Goal: Information Seeking & Learning: Learn about a topic

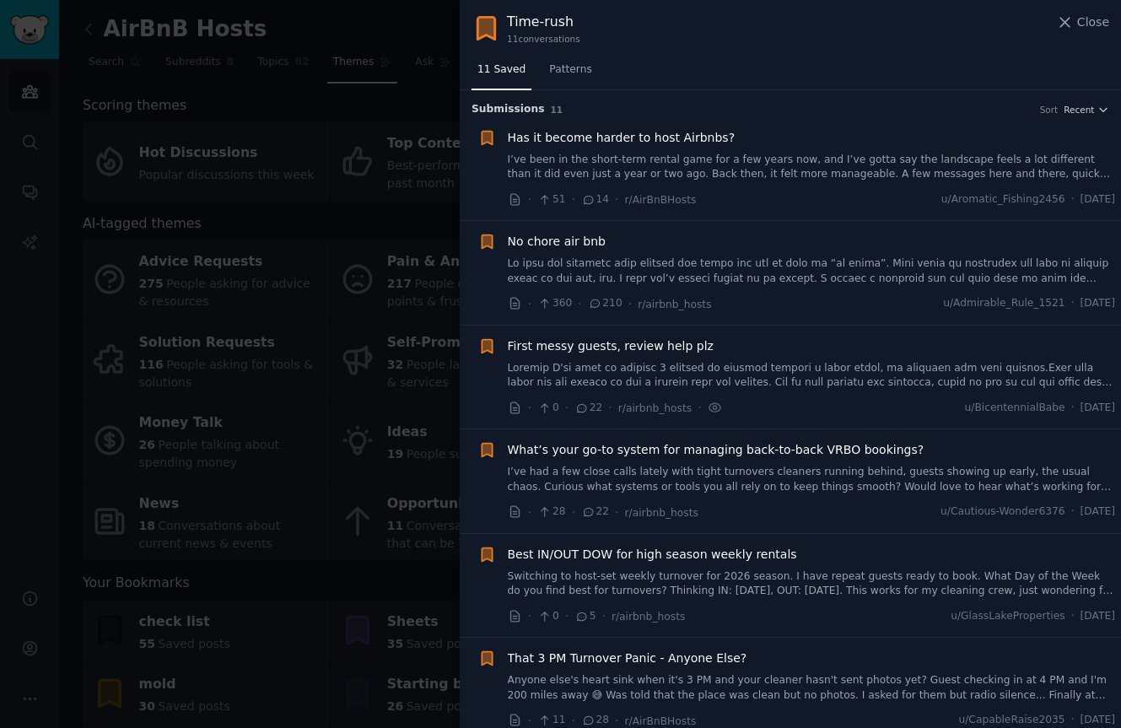
scroll to position [513, 0]
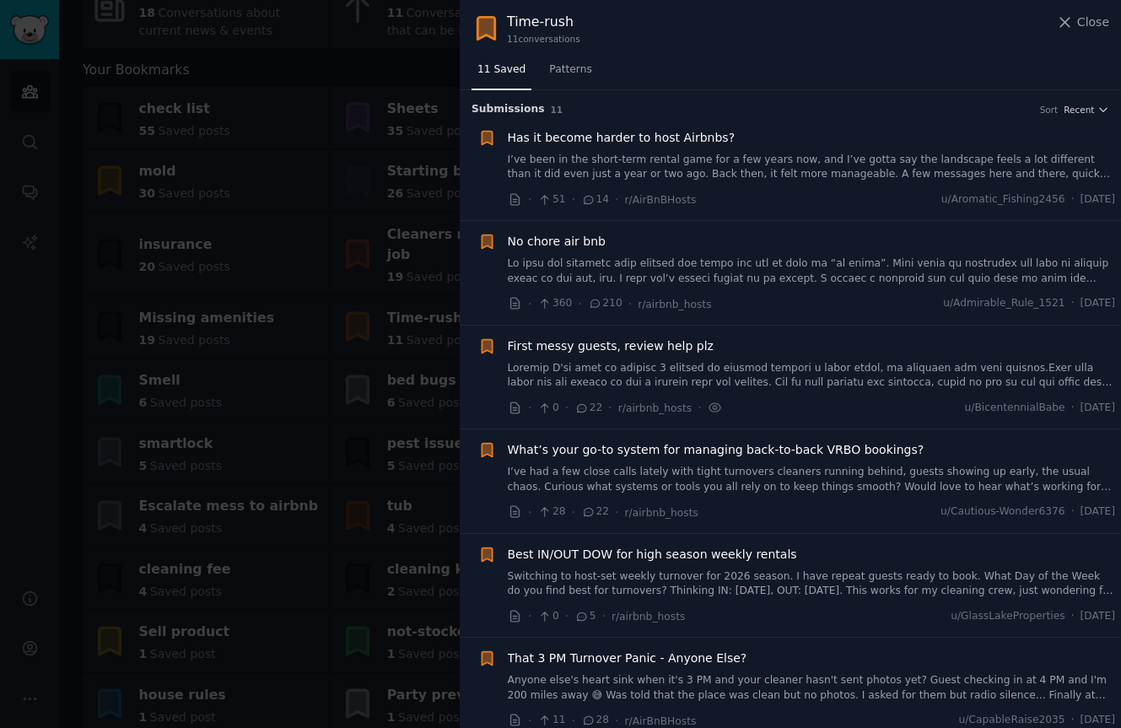
click at [347, 250] on div at bounding box center [560, 364] width 1121 height 728
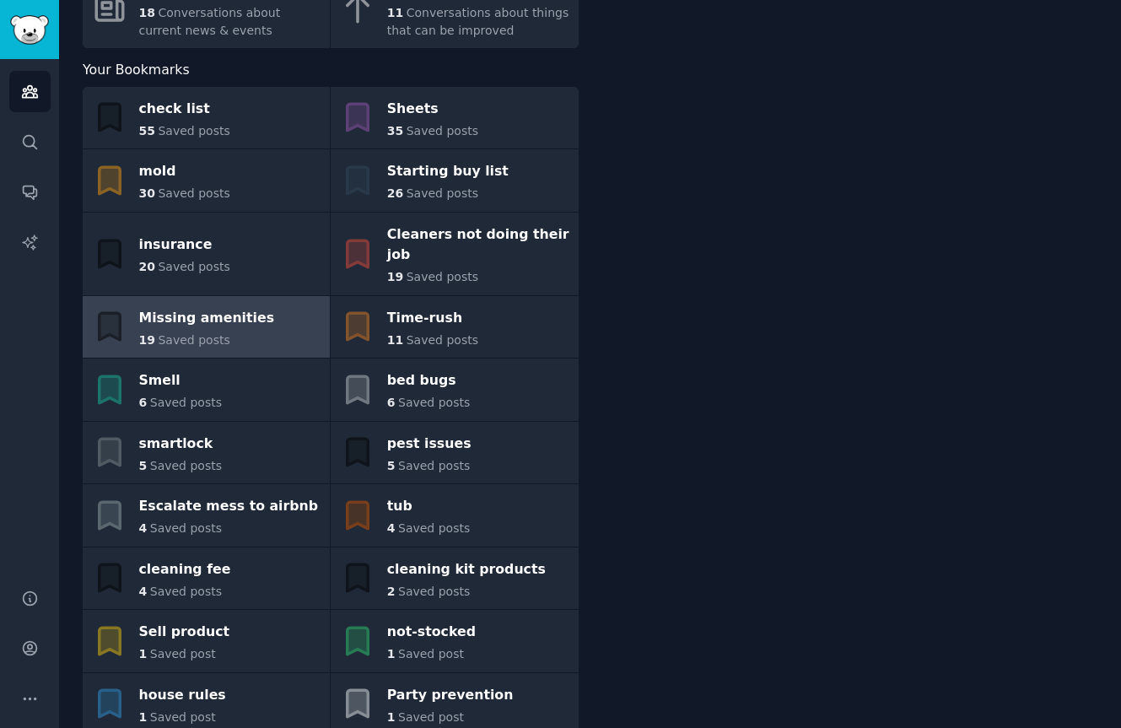
click at [234, 304] on div "Missing amenities" at bounding box center [207, 317] width 136 height 27
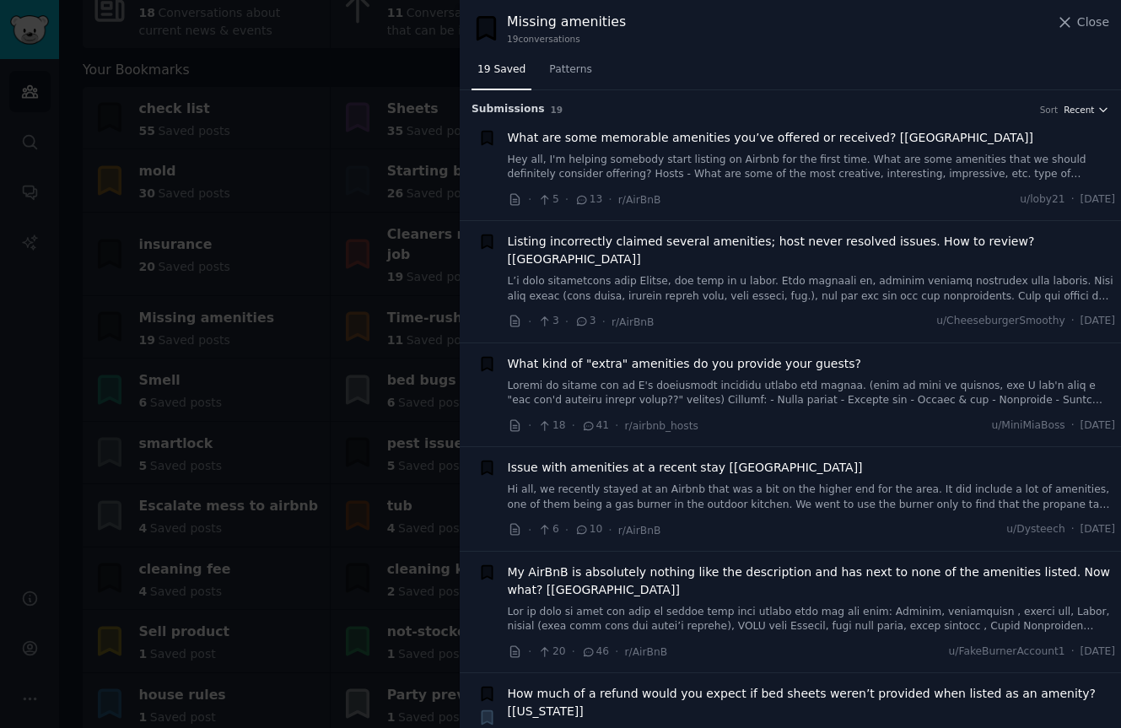
click at [1097, 111] on icon "button" at bounding box center [1103, 110] width 12 height 12
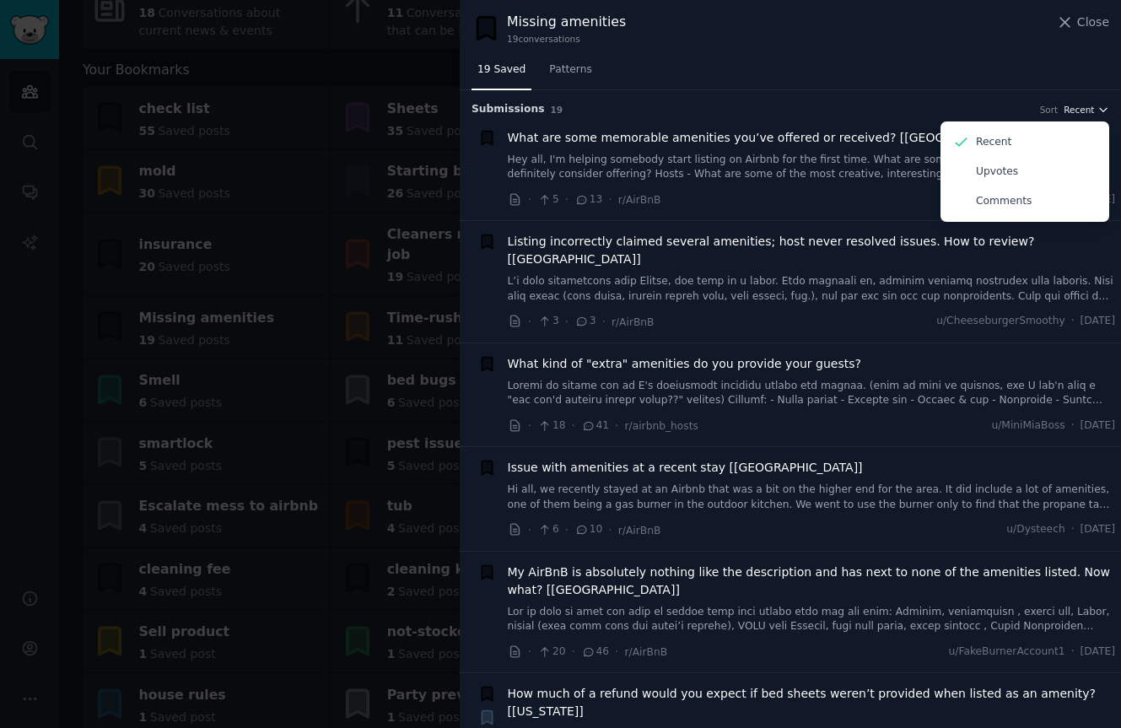
click at [1100, 109] on icon "button" at bounding box center [1103, 109] width 7 height 3
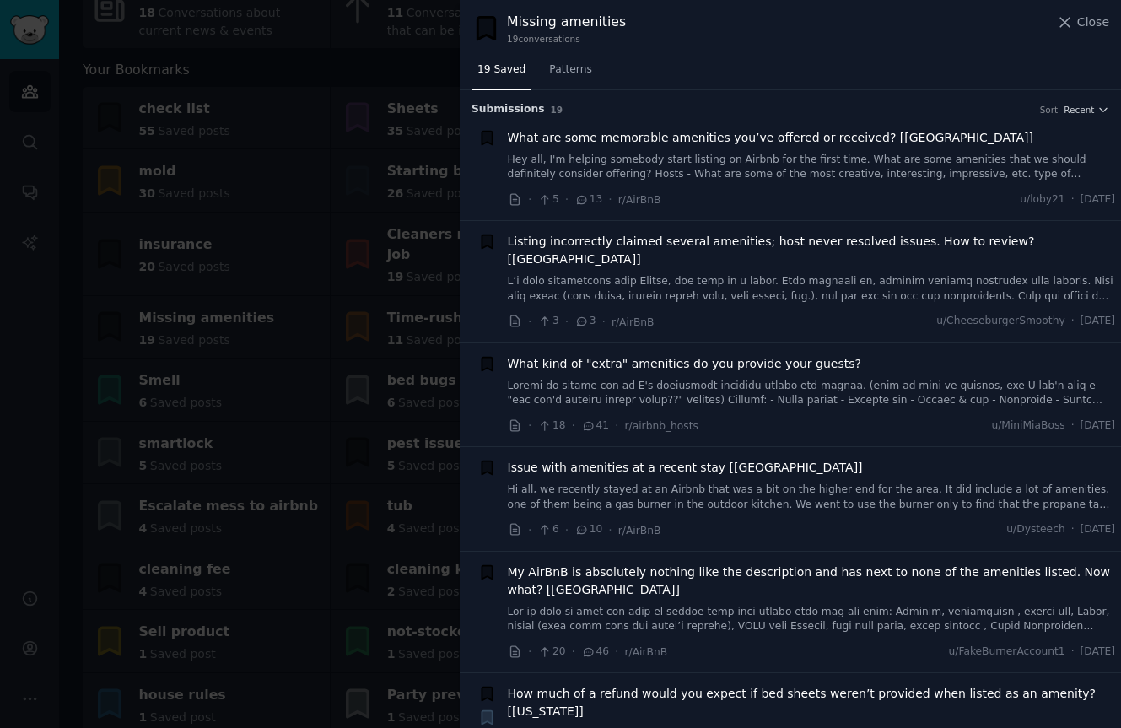
click at [863, 135] on span "What are some memorable amenities you’ve offered or received? [USA]" at bounding box center [770, 138] width 525 height 18
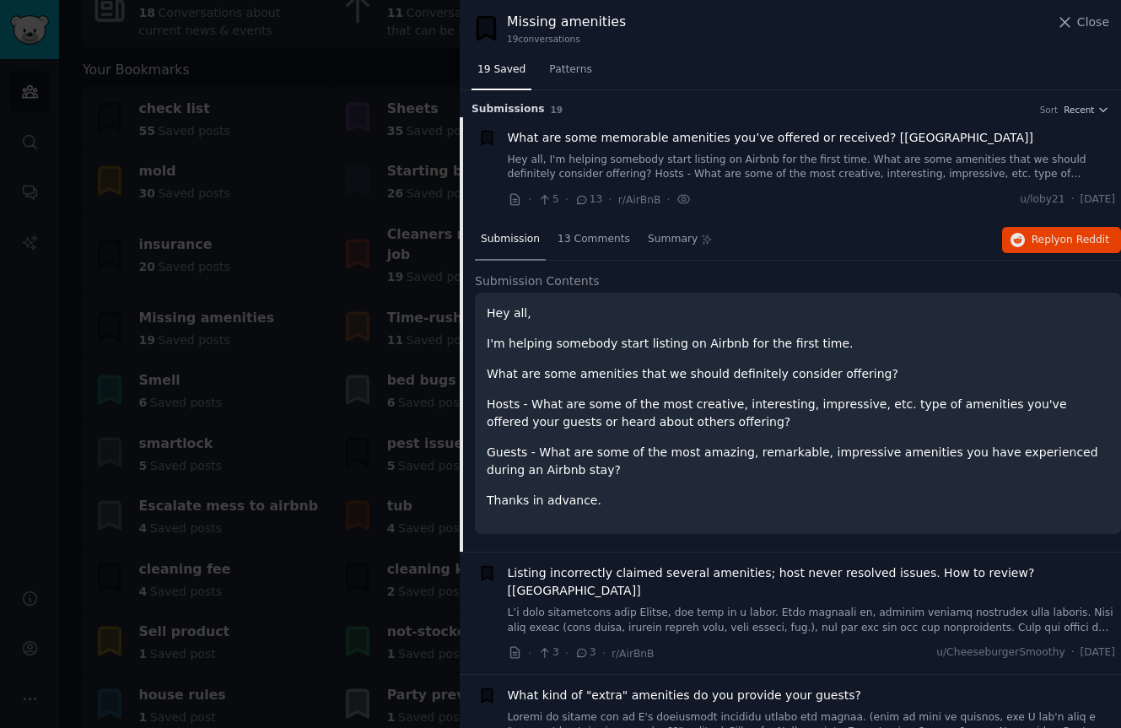
scroll to position [26, 0]
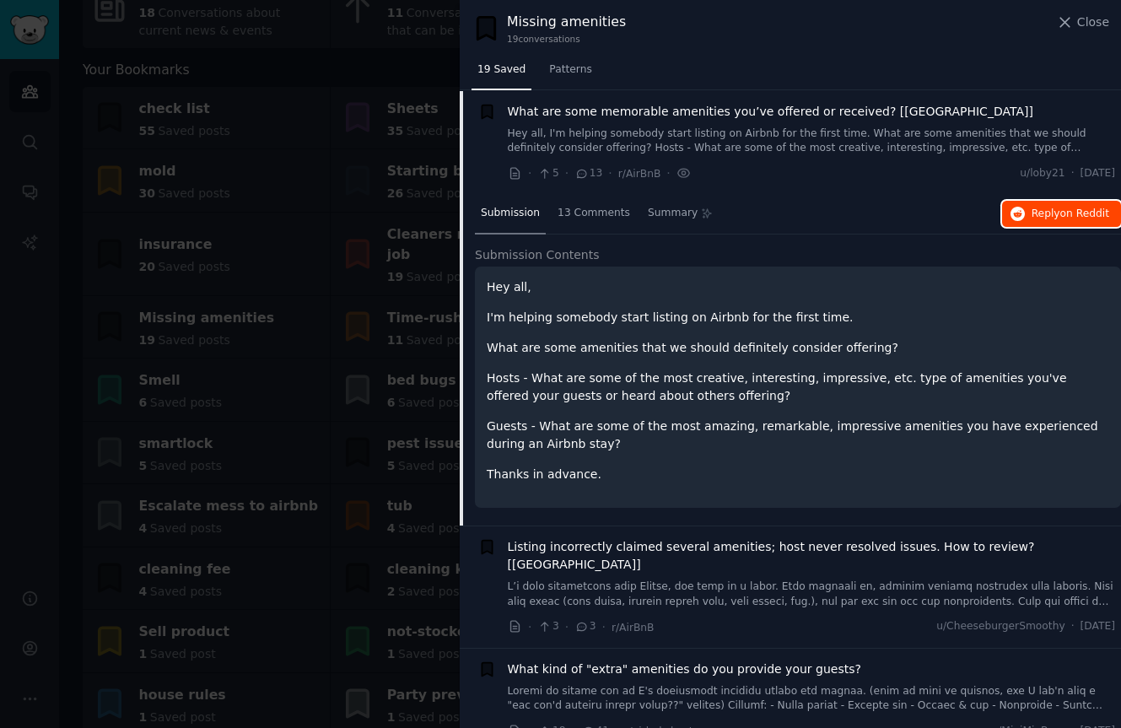
click at [1023, 212] on button "Reply on Reddit" at bounding box center [1061, 214] width 119 height 27
click at [838, 552] on span "Listing incorrectly claimed several amenities; host never resolved issues. How …" at bounding box center [812, 555] width 608 height 35
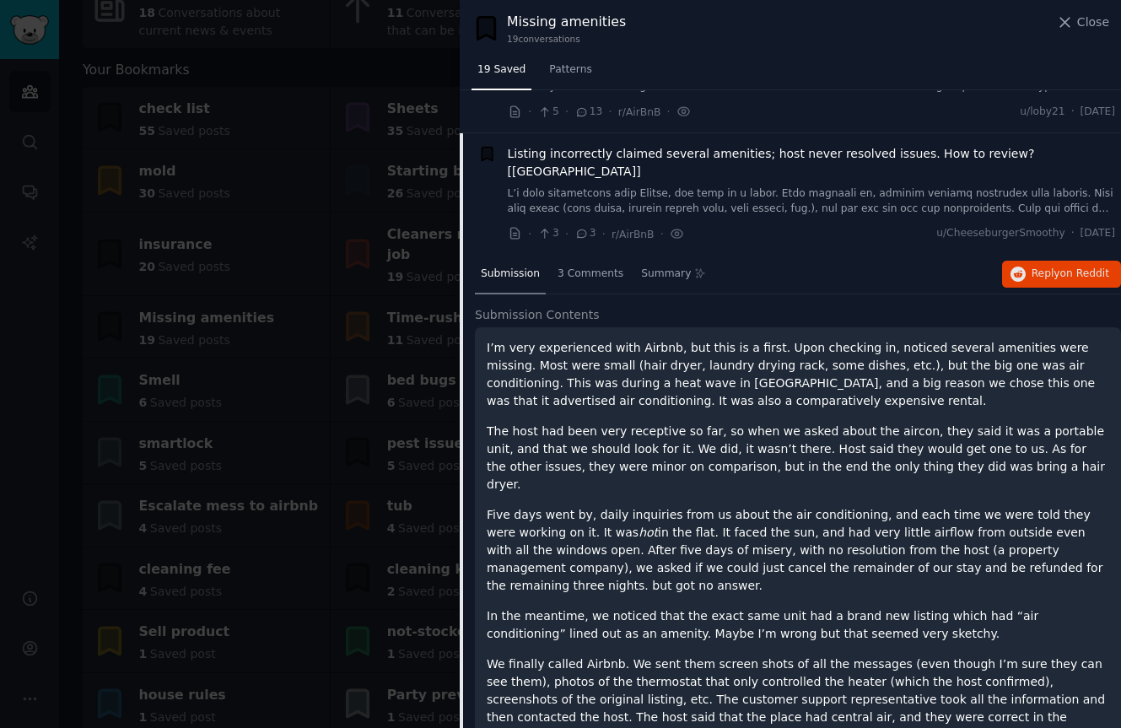
scroll to position [86, 0]
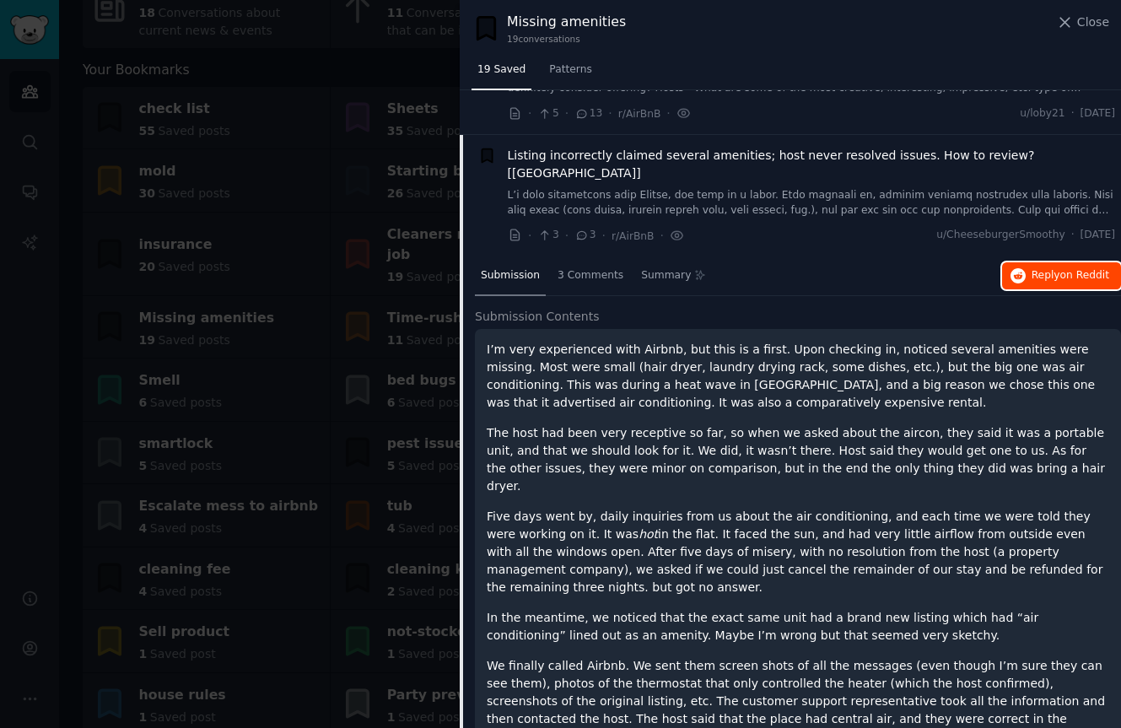
click at [1060, 269] on span "on Reddit" at bounding box center [1084, 275] width 49 height 12
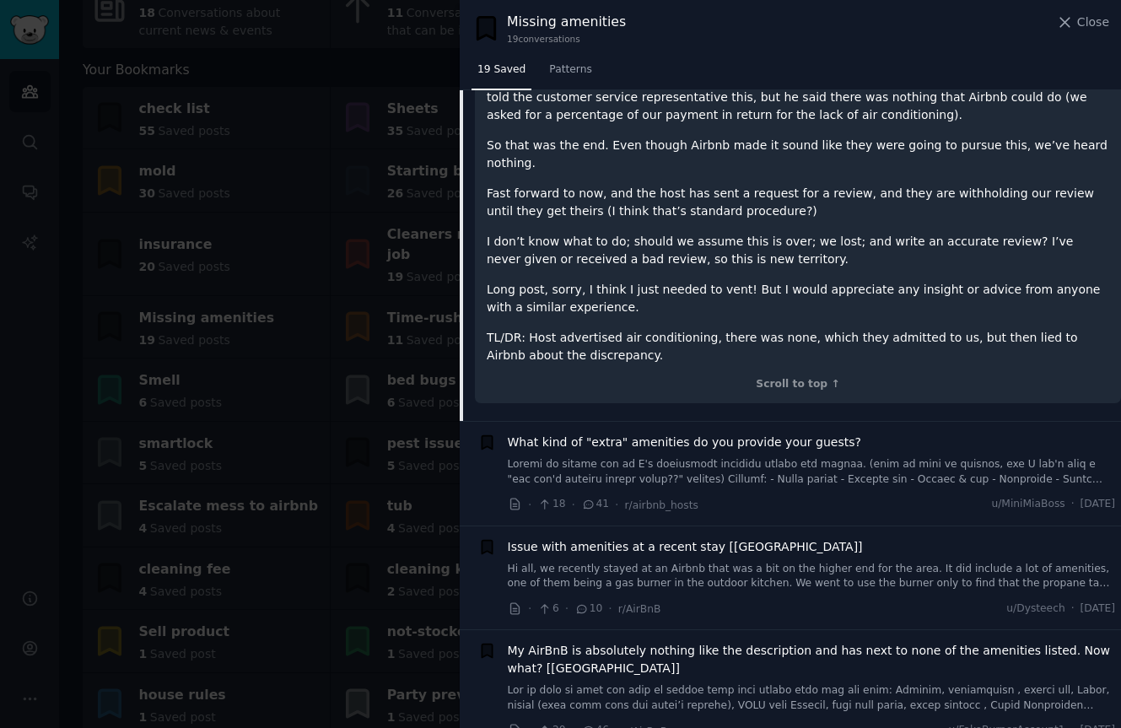
scroll to position [891, 0]
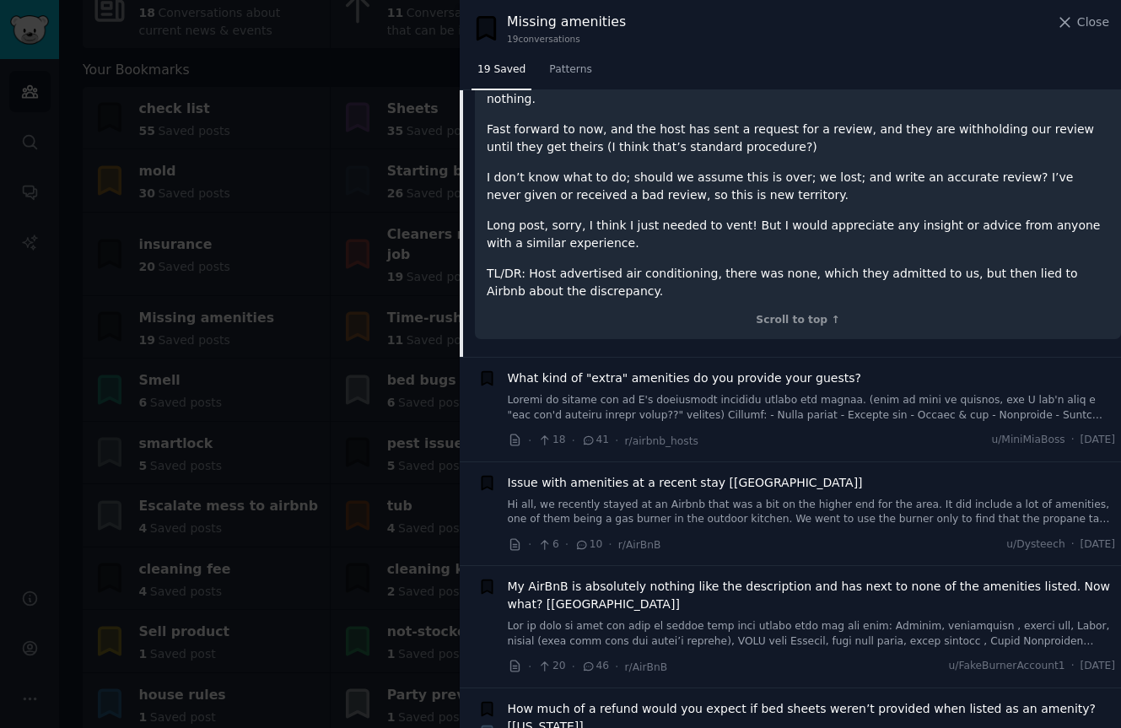
click at [863, 393] on link at bounding box center [812, 408] width 608 height 30
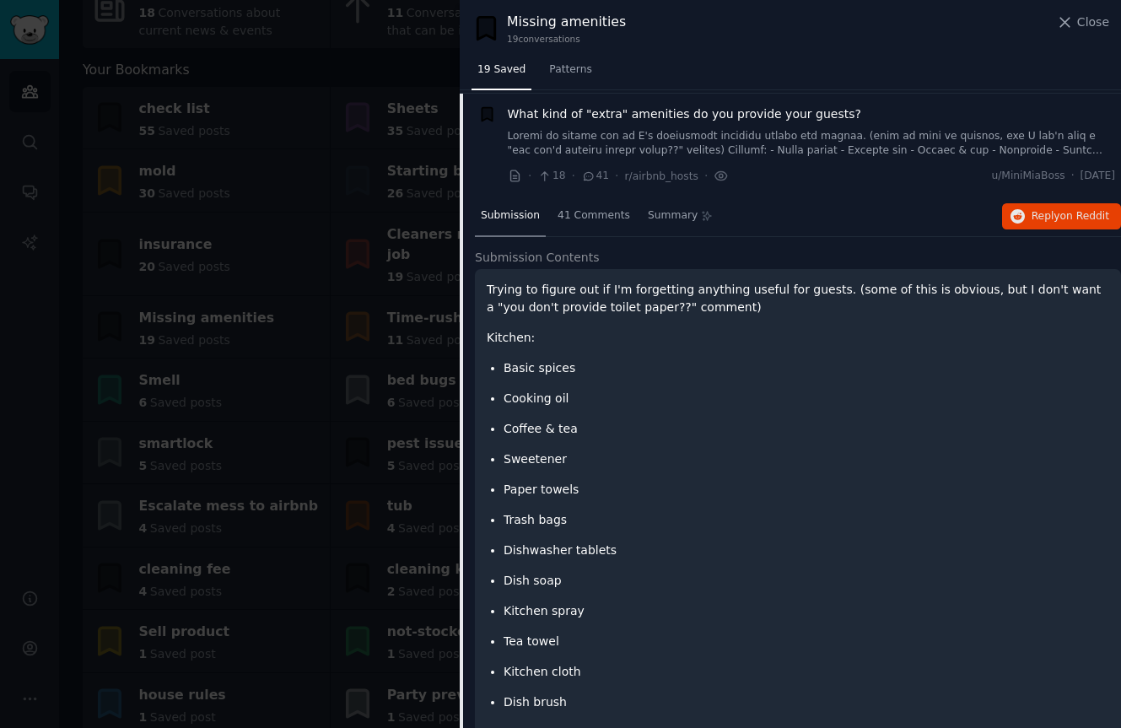
scroll to position [234, 0]
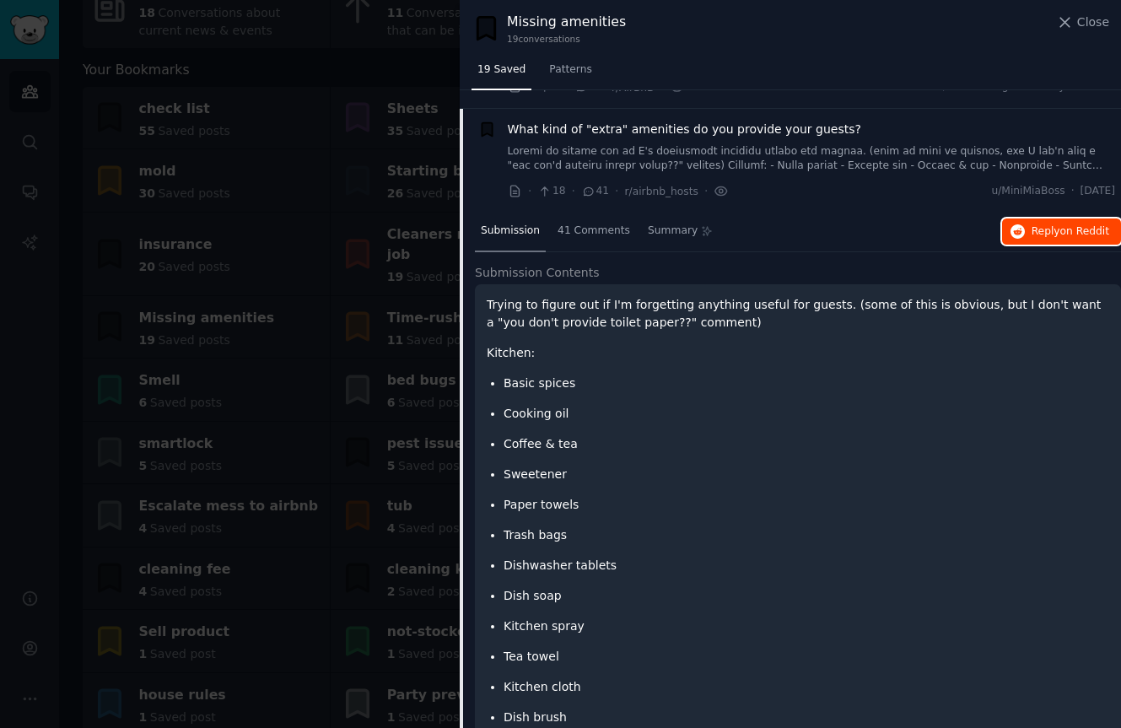
click at [1052, 224] on span "Reply on Reddit" at bounding box center [1070, 231] width 78 height 15
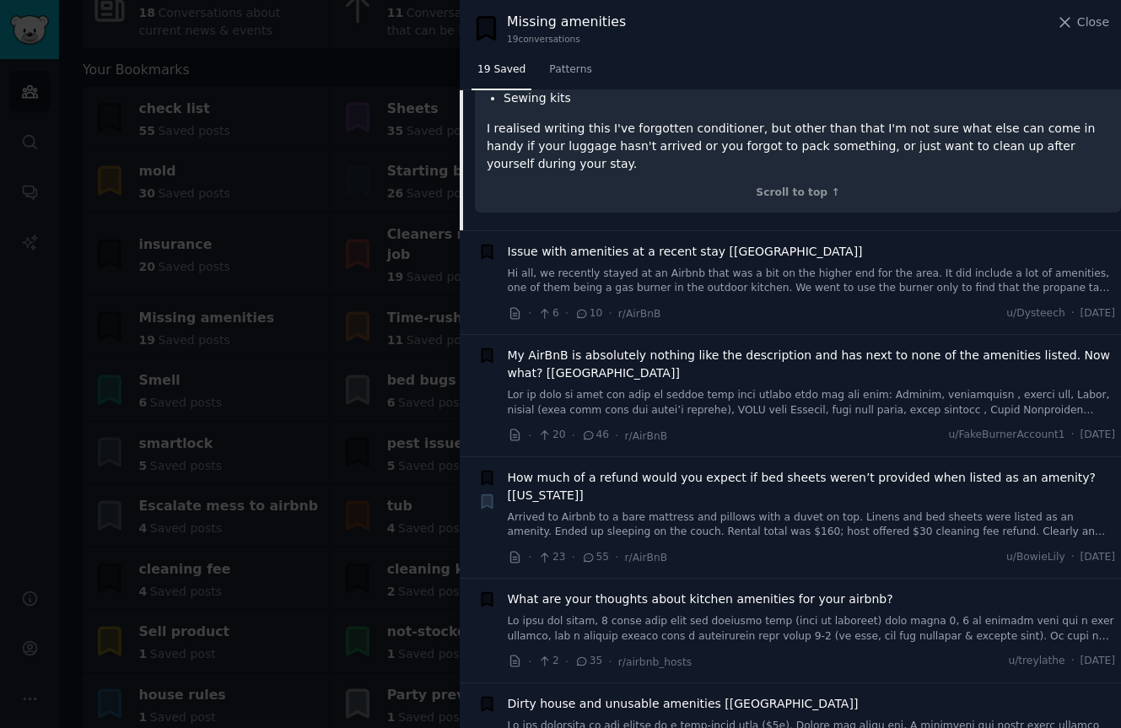
scroll to position [1957, 0]
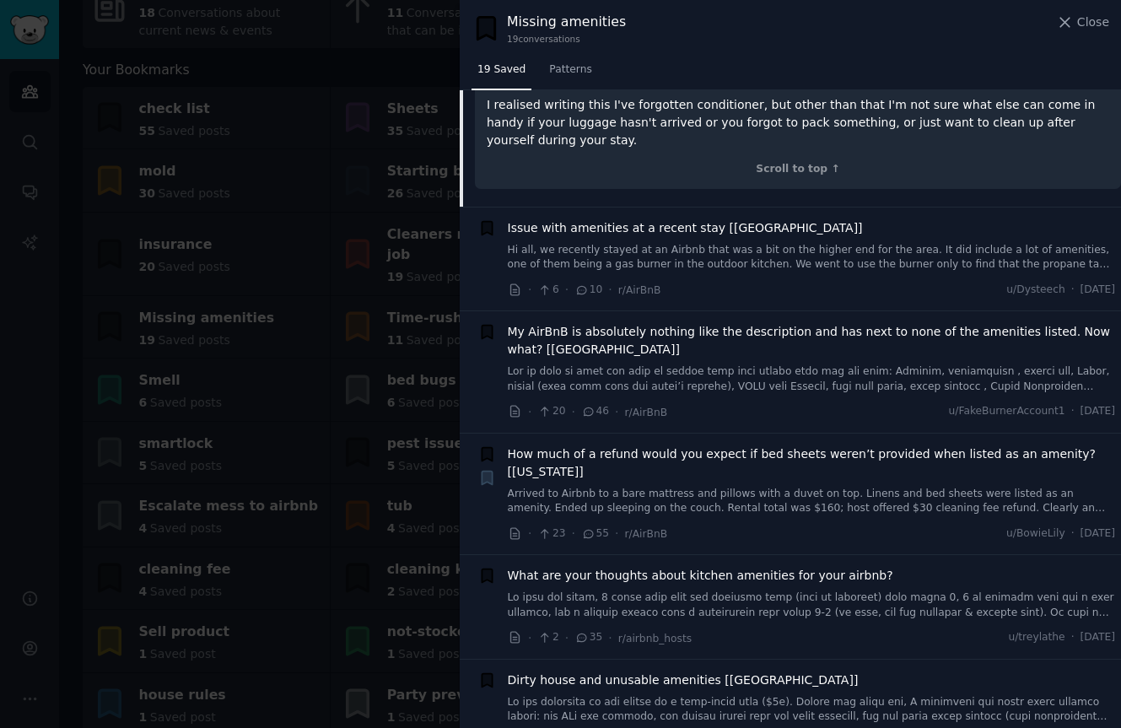
click at [783, 243] on link "Hi all, we recently stayed at an Airbnb that was a bit on the higher end for th…" at bounding box center [812, 258] width 608 height 30
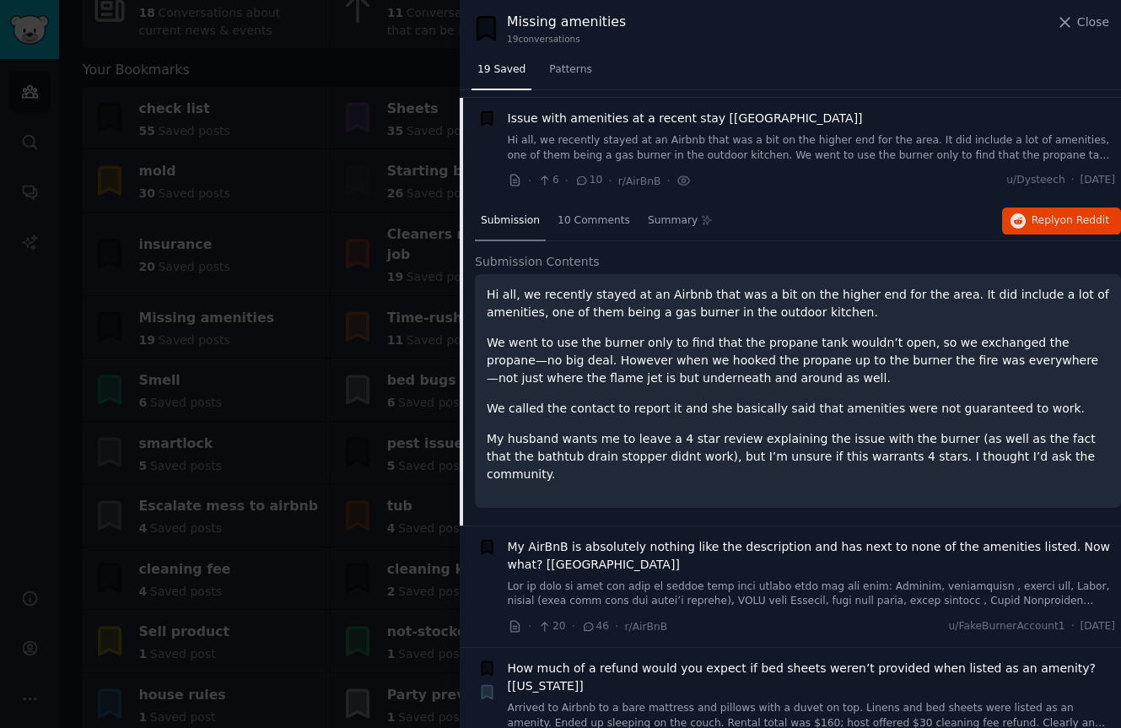
scroll to position [339, 0]
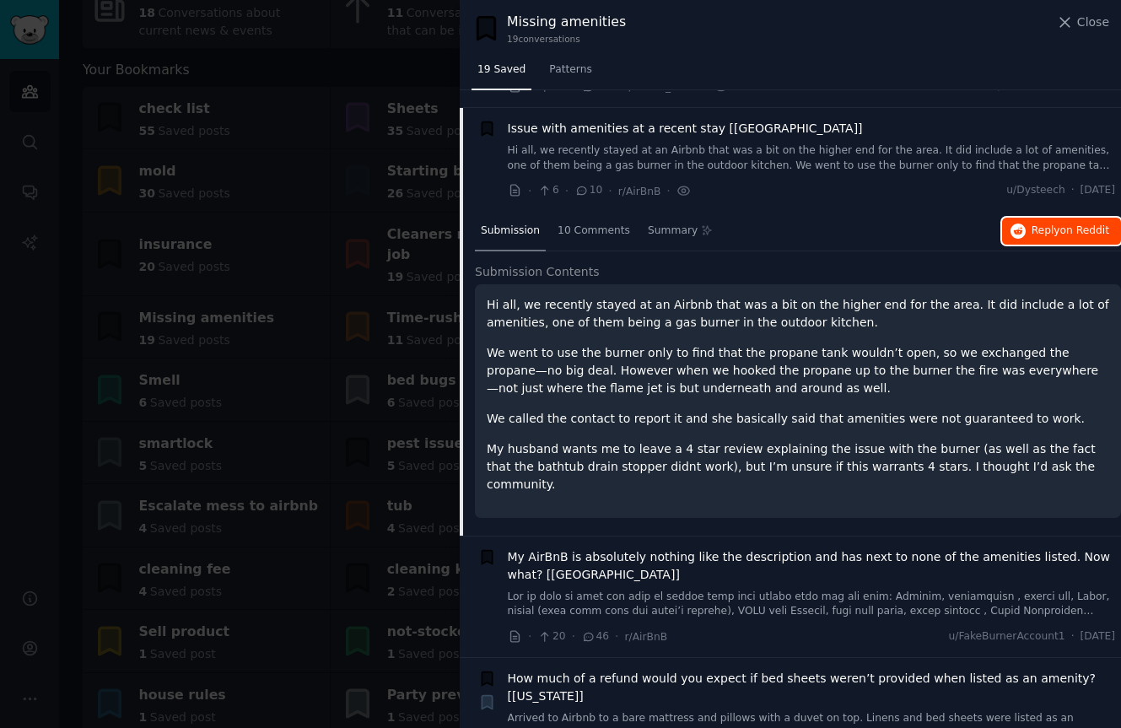
click at [1044, 223] on span "Reply on Reddit" at bounding box center [1070, 230] width 78 height 15
click at [712, 548] on span "My AirBnB is absolutely nothing like the description and has next to none of th…" at bounding box center [812, 565] width 608 height 35
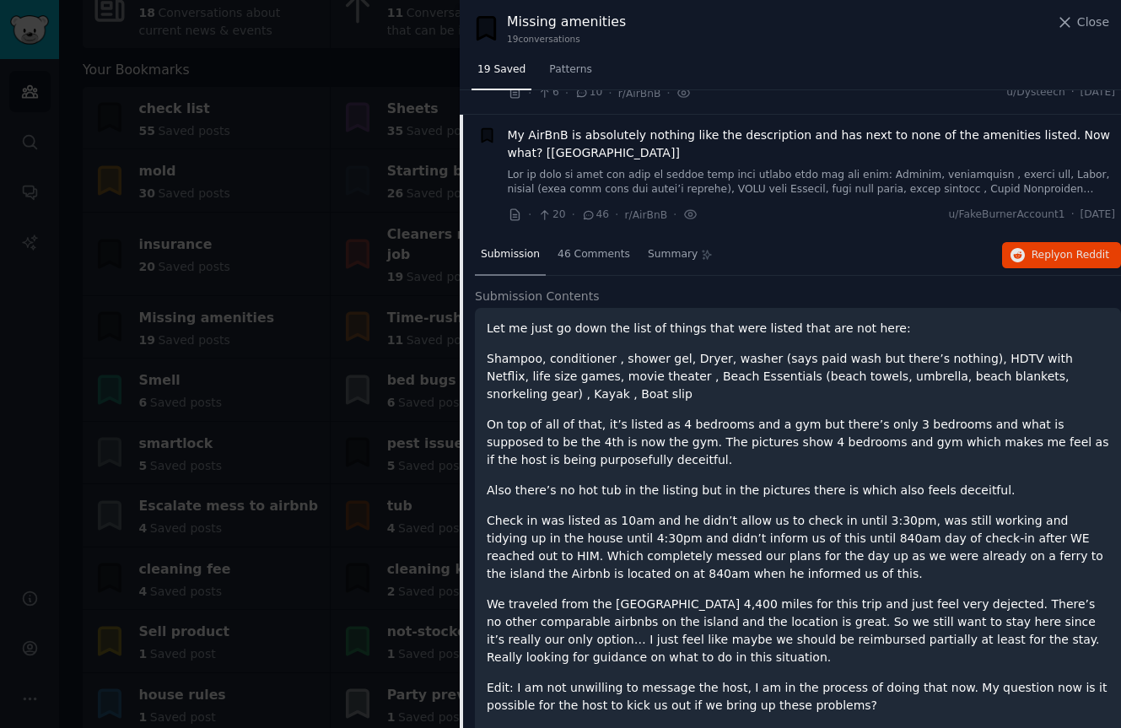
scroll to position [443, 0]
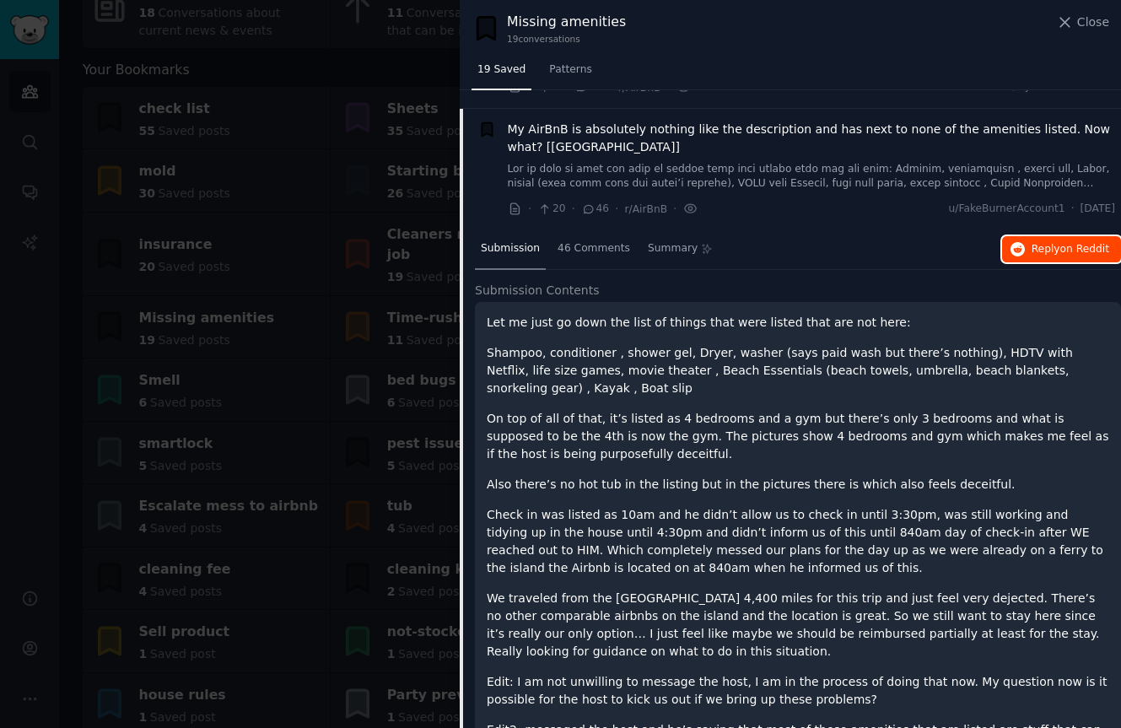
click at [1051, 242] on span "Reply on Reddit" at bounding box center [1070, 249] width 78 height 15
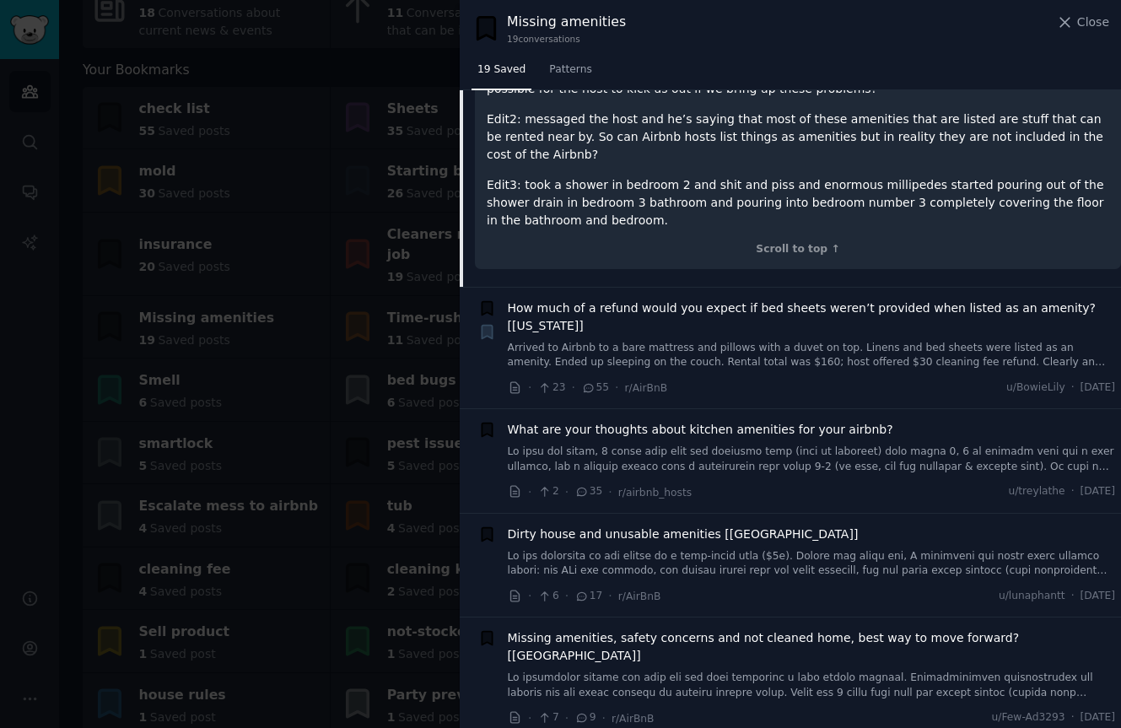
scroll to position [1062, 0]
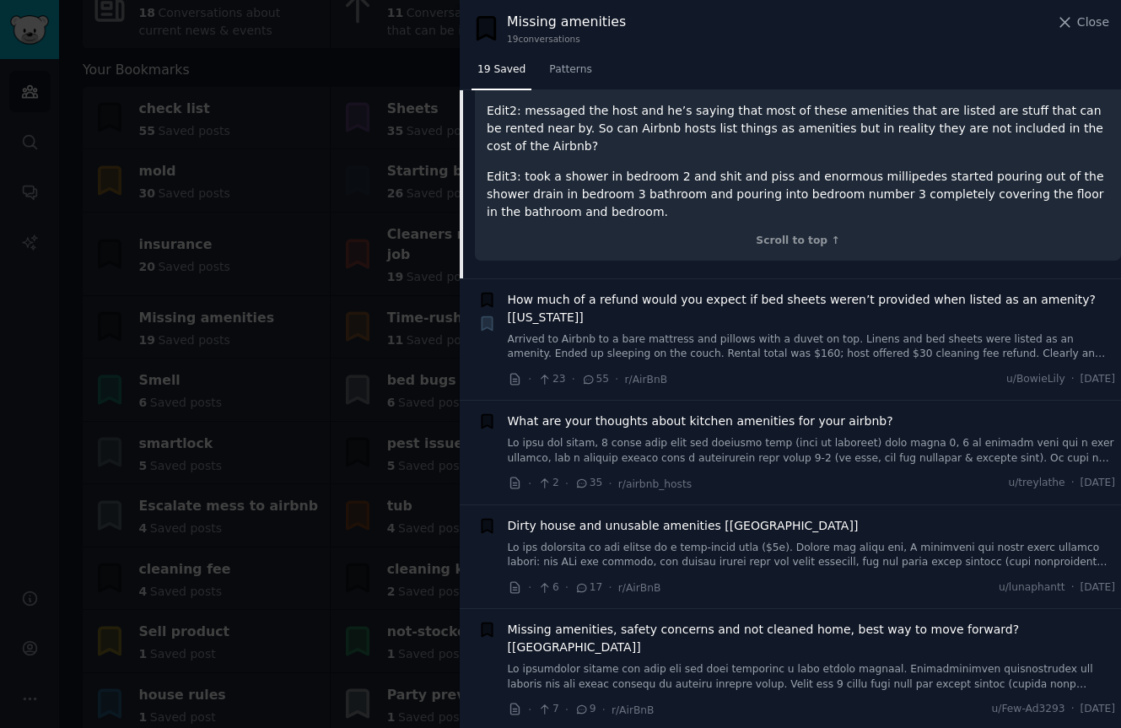
click at [801, 436] on link at bounding box center [812, 451] width 608 height 30
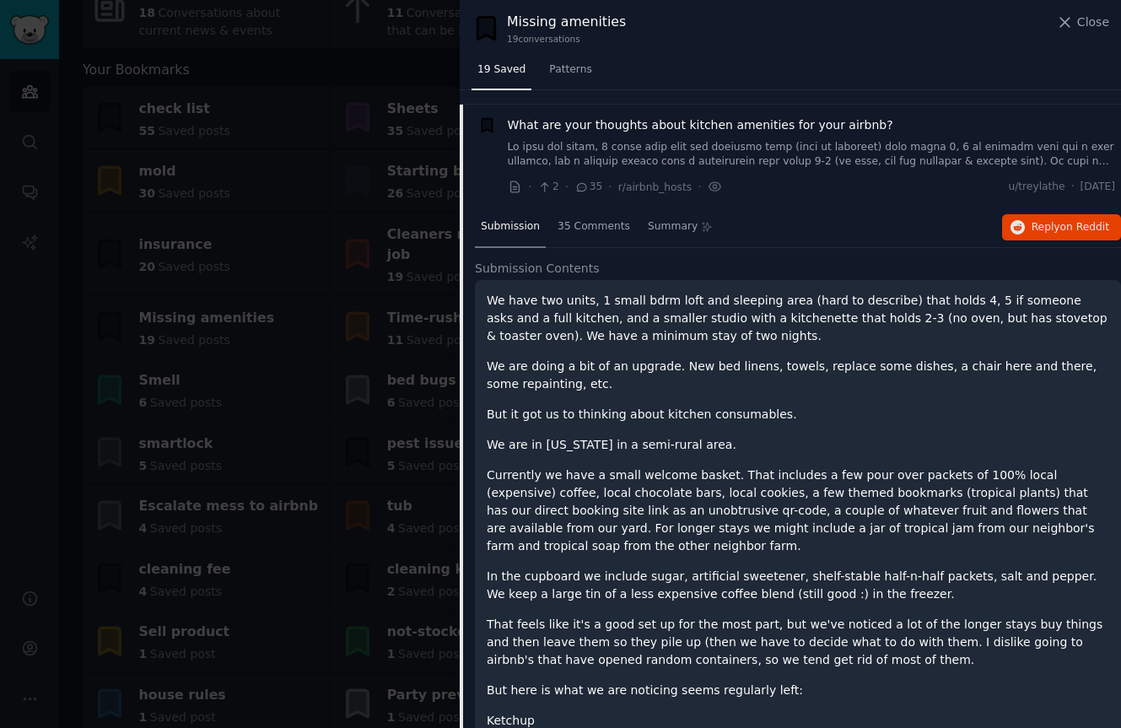
scroll to position [686, 0]
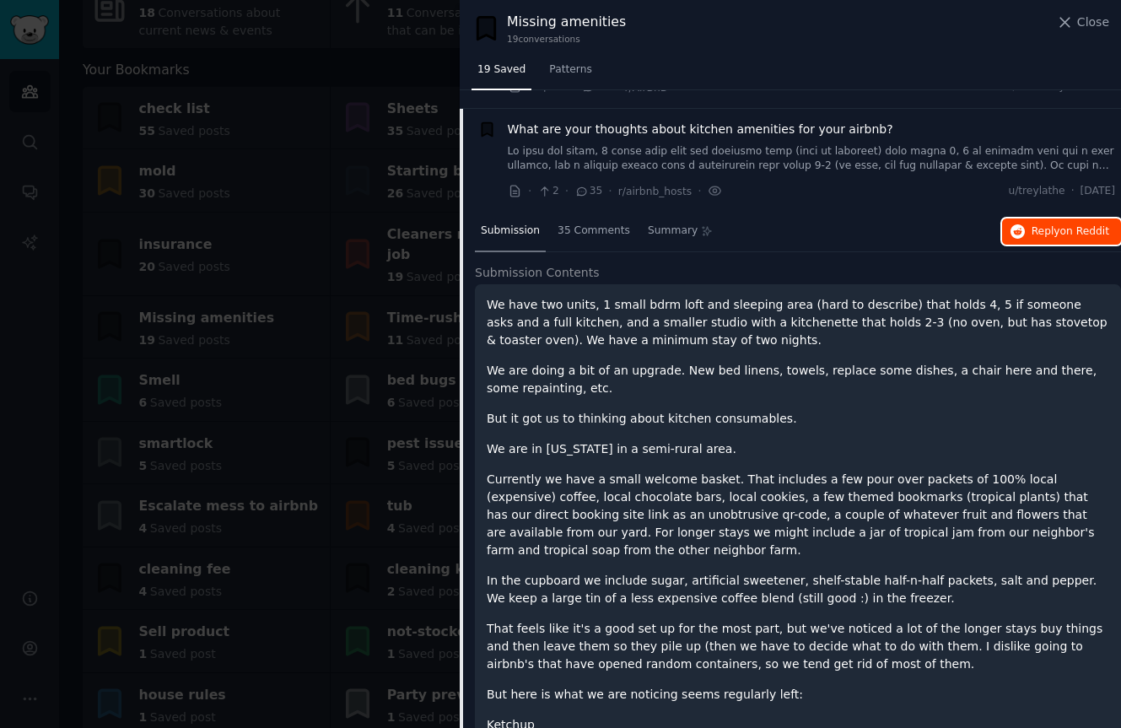
click at [1069, 225] on span "on Reddit" at bounding box center [1084, 231] width 49 height 12
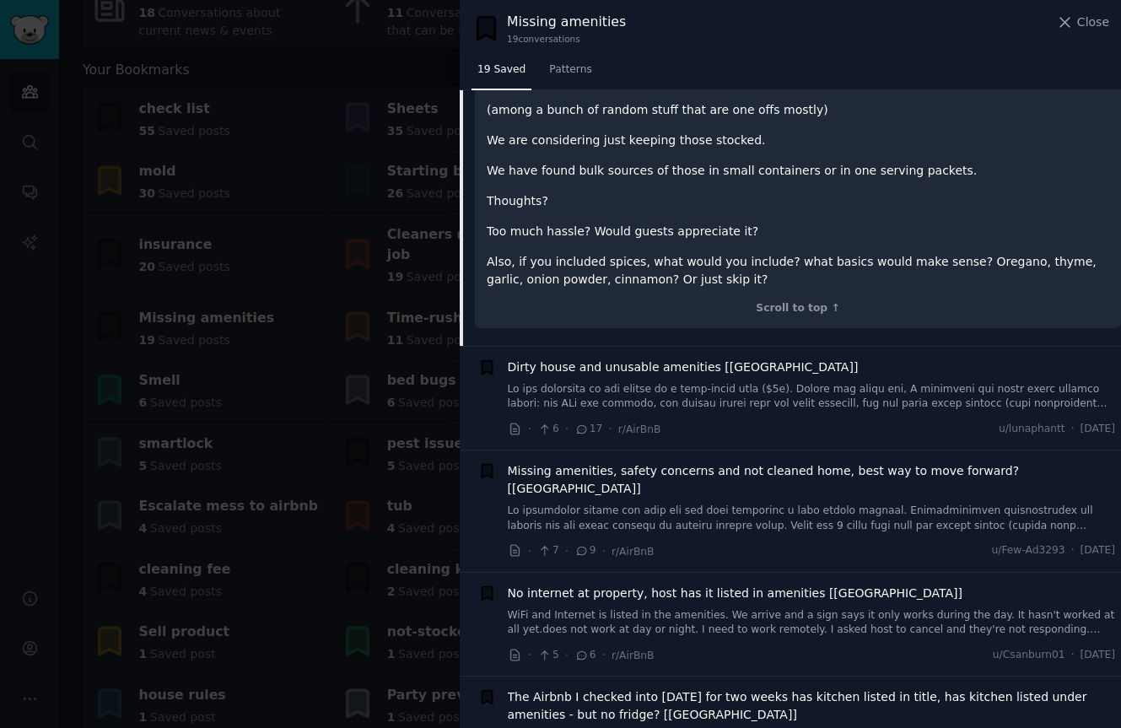
scroll to position [1564, 0]
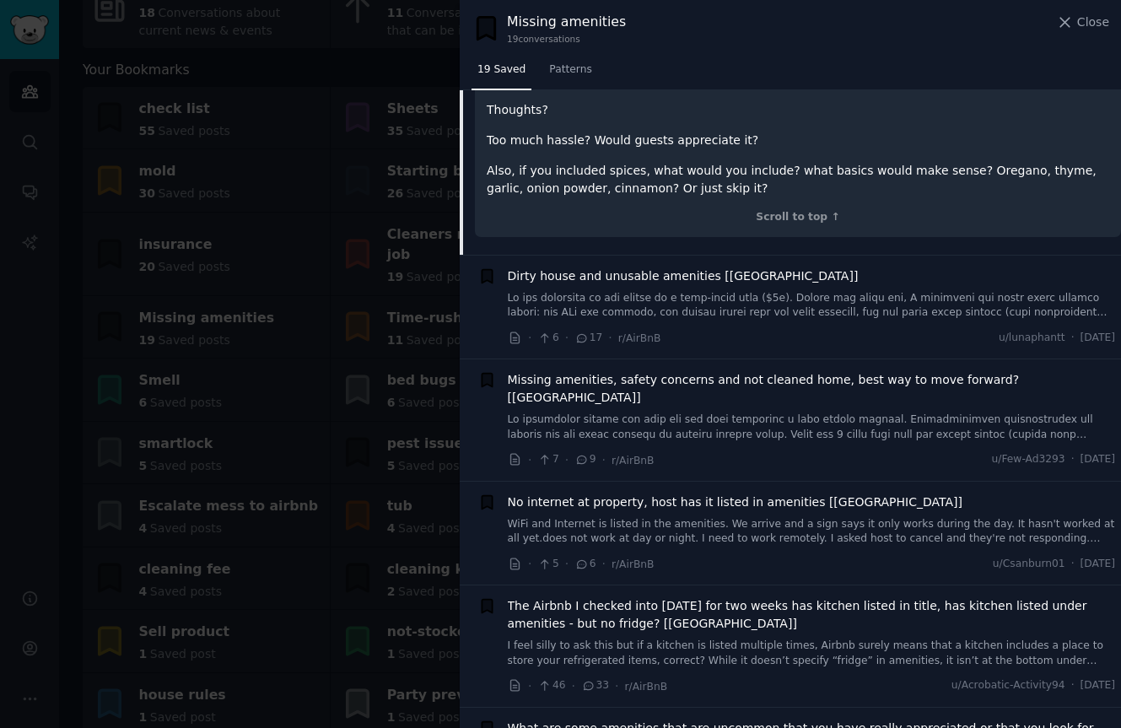
click at [771, 291] on link at bounding box center [812, 306] width 608 height 30
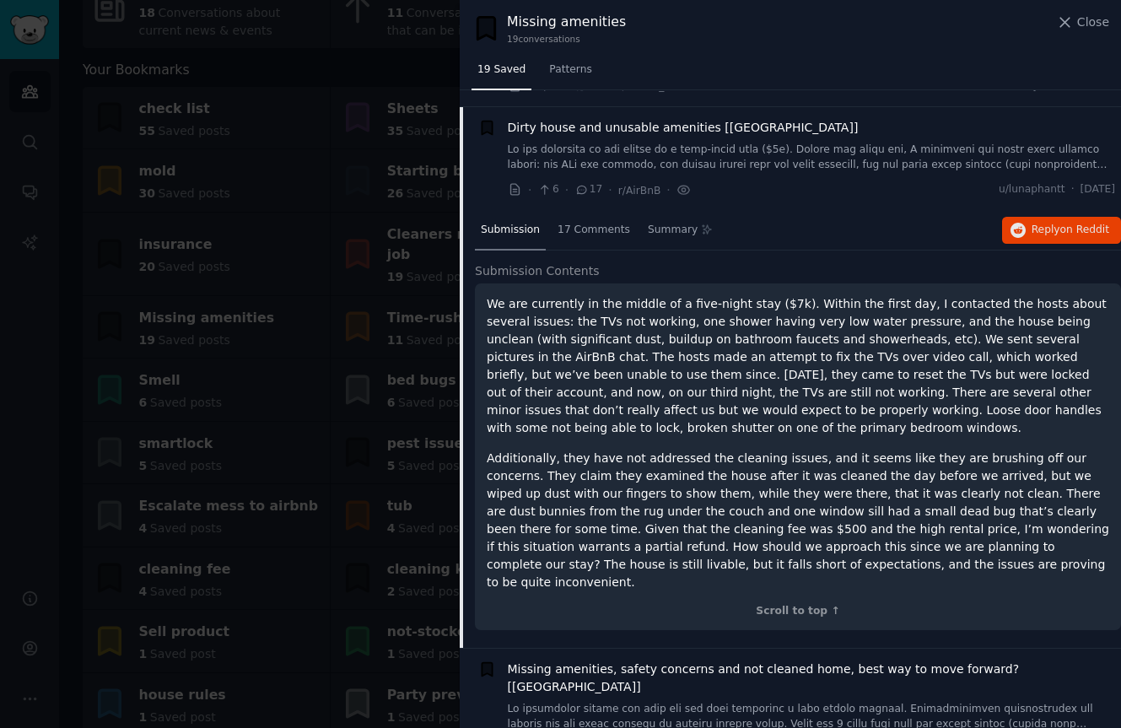
scroll to position [791, 0]
click at [1035, 223] on span "Reply on Reddit" at bounding box center [1070, 230] width 78 height 15
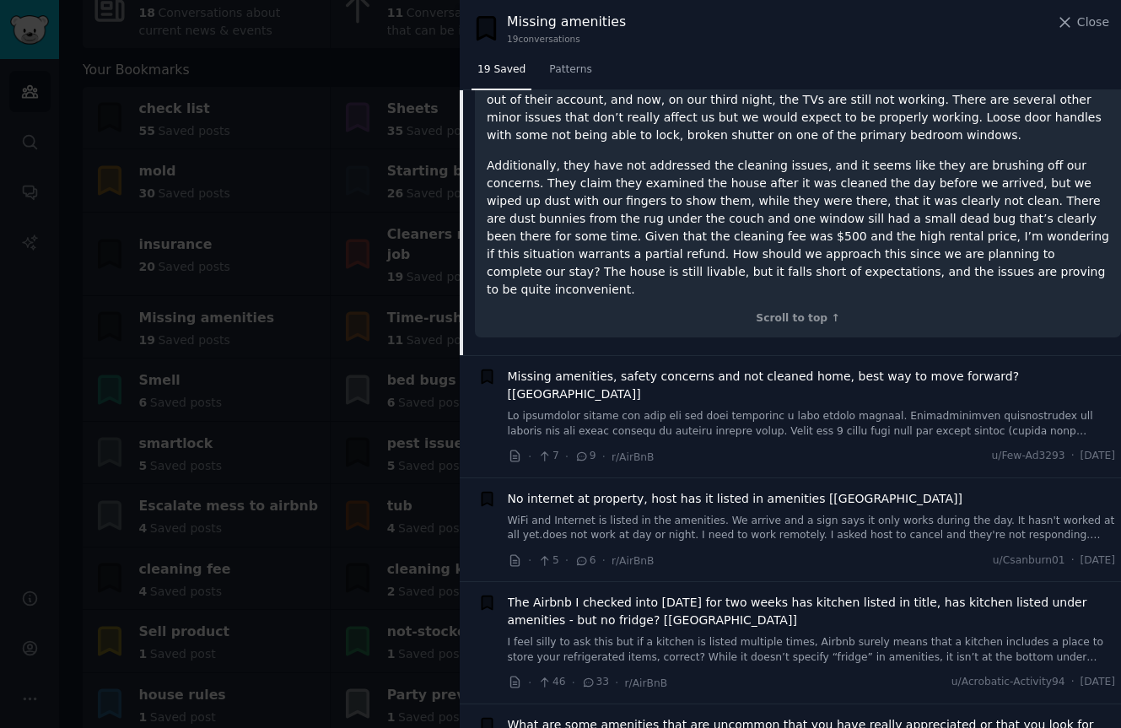
scroll to position [1090, 0]
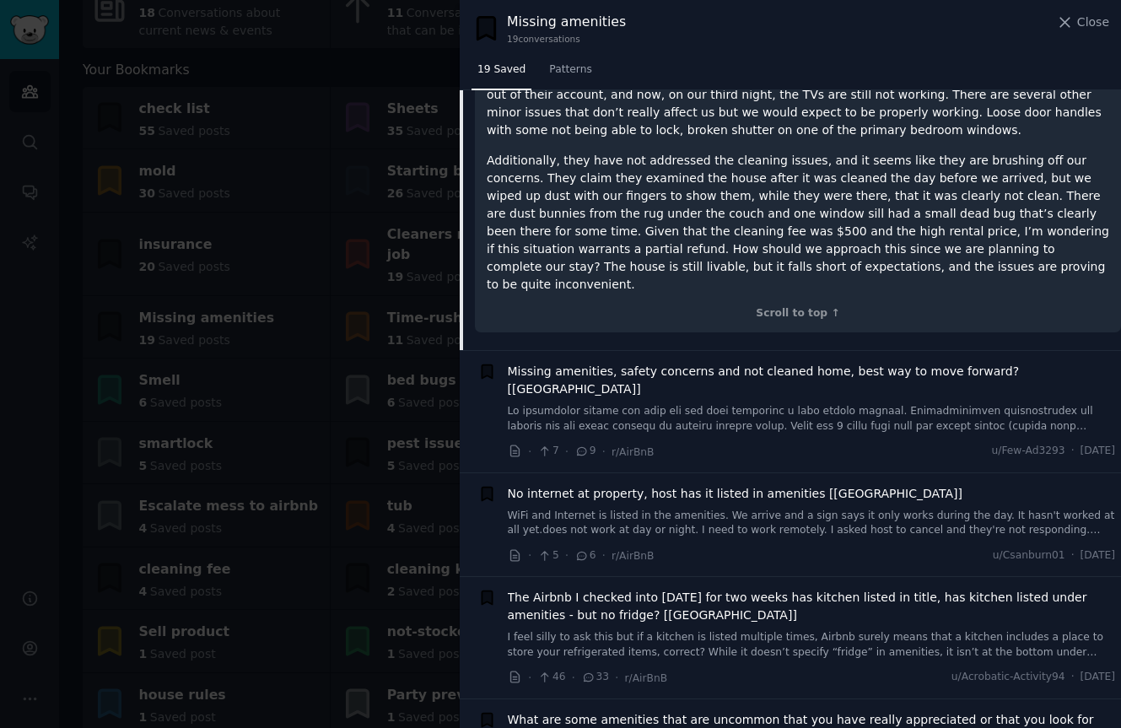
click at [876, 404] on link at bounding box center [812, 419] width 608 height 30
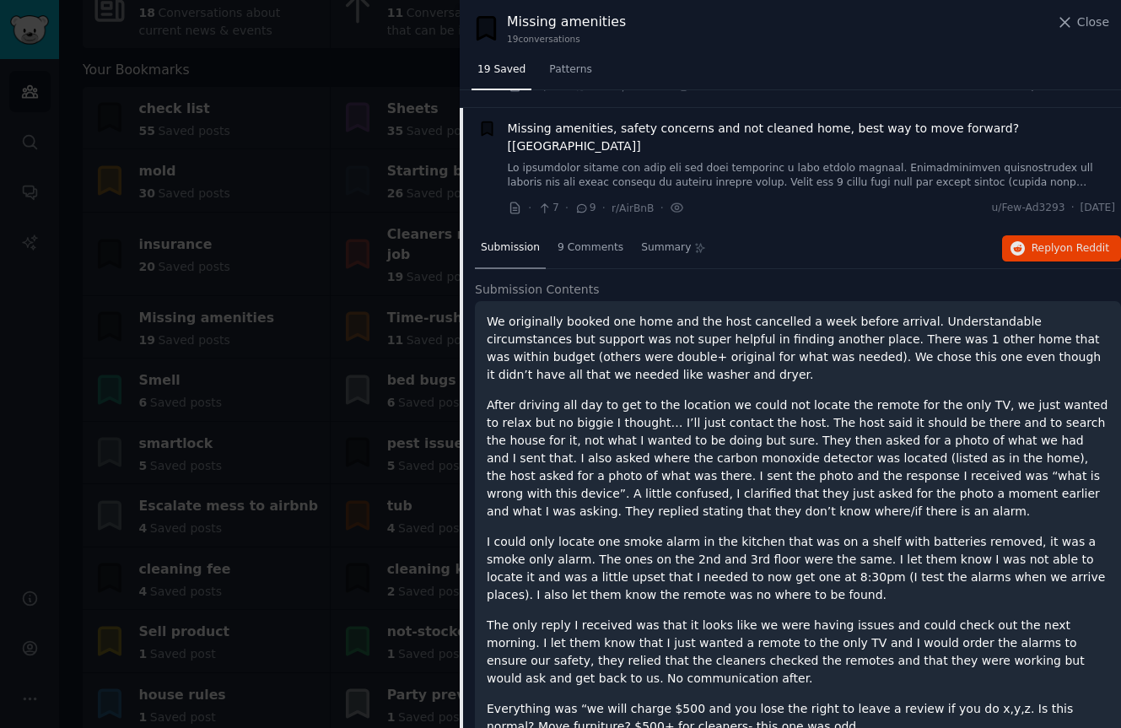
scroll to position [895, 0]
click at [1049, 242] on span "Reply on Reddit" at bounding box center [1070, 249] width 78 height 15
click at [331, 255] on div at bounding box center [560, 364] width 1121 height 728
